Goal: Information Seeking & Learning: Learn about a topic

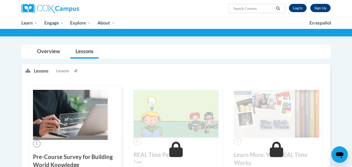
scroll to position [31, 0]
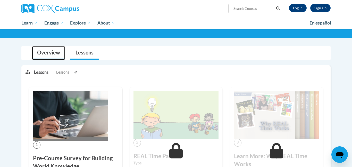
click at [57, 54] on link "Overview" at bounding box center [48, 53] width 33 height 14
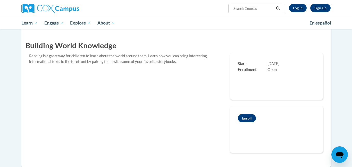
scroll to position [0, 0]
